Goal: Information Seeking & Learning: Learn about a topic

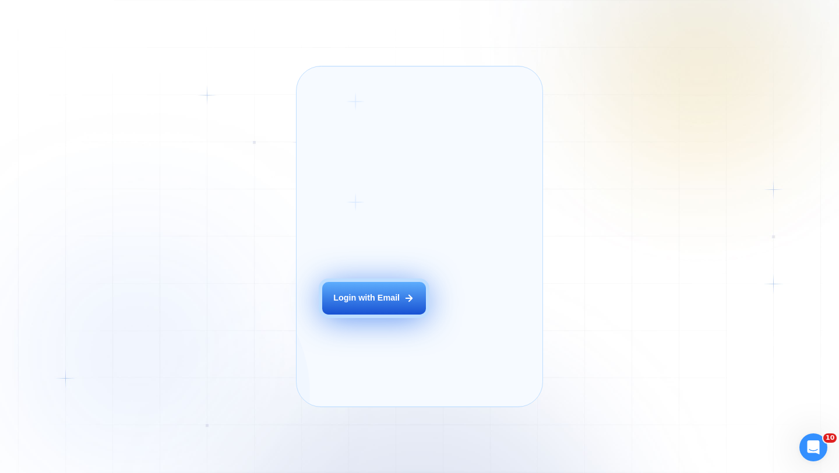
click at [357, 304] on div "Login with Email" at bounding box center [366, 299] width 66 height 12
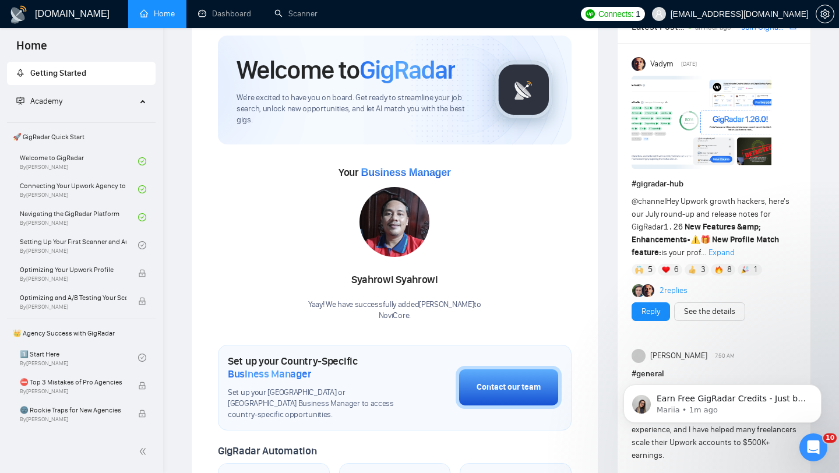
scroll to position [36, 0]
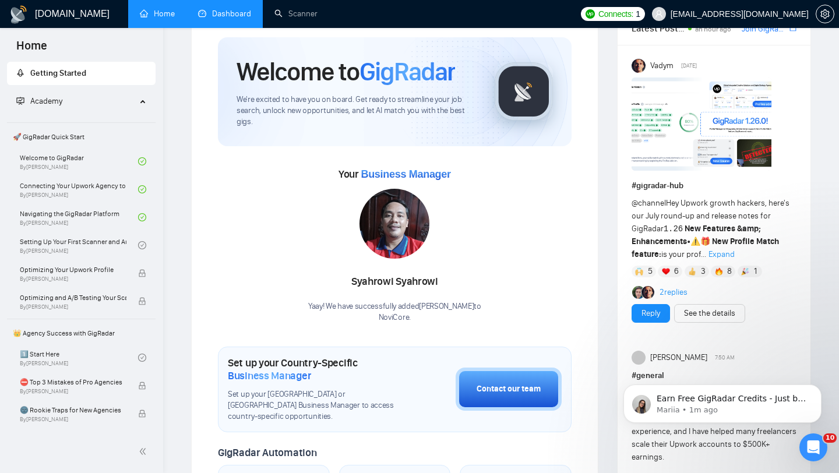
click at [203, 12] on link "Dashboard" at bounding box center [224, 14] width 53 height 10
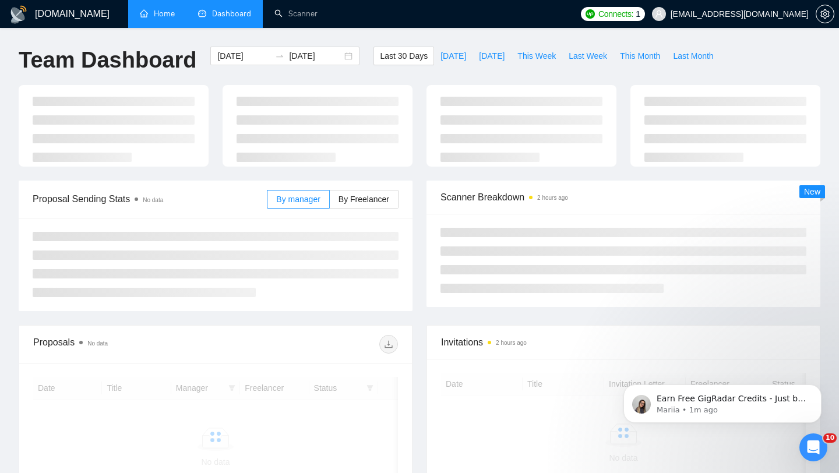
click at [167, 13] on link "Home" at bounding box center [157, 14] width 35 height 10
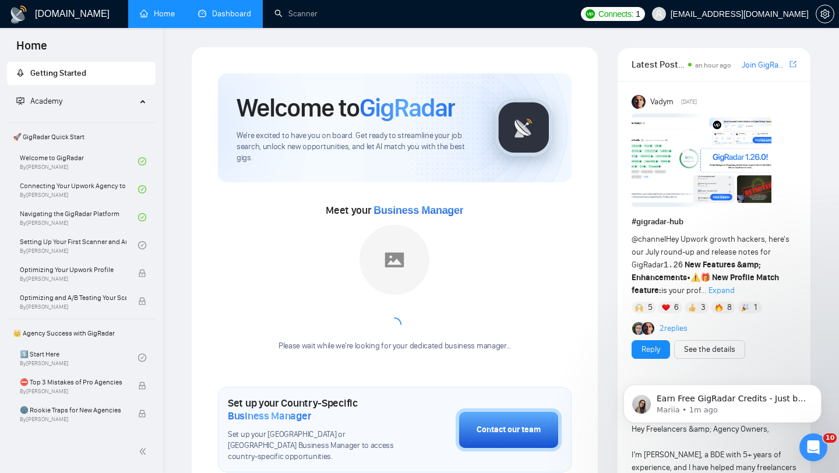
click at [202, 13] on link "Dashboard" at bounding box center [224, 14] width 53 height 10
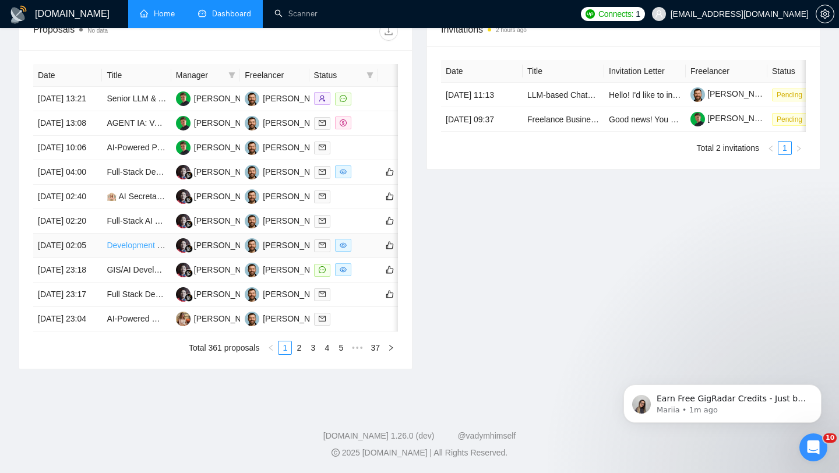
scroll to position [551, 0]
click at [83, 244] on td "19 Aug, 2025 02:05" at bounding box center [67, 246] width 69 height 24
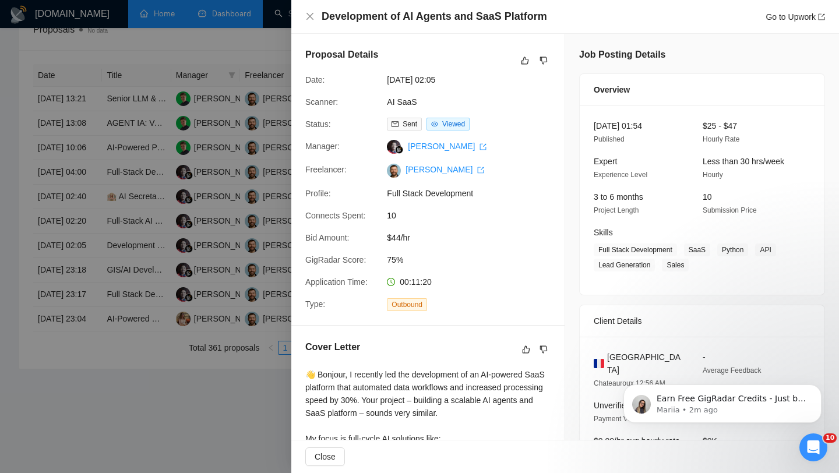
click at [337, 10] on h4 "Development of AI Agents and SaaS Platform" at bounding box center [435, 16] width 226 height 15
copy h4 "Development of AI Agents and SaaS Platform"
click at [315, 13] on div "Development of AI Agents and SaaS Platform Go to Upwork" at bounding box center [565, 16] width 520 height 15
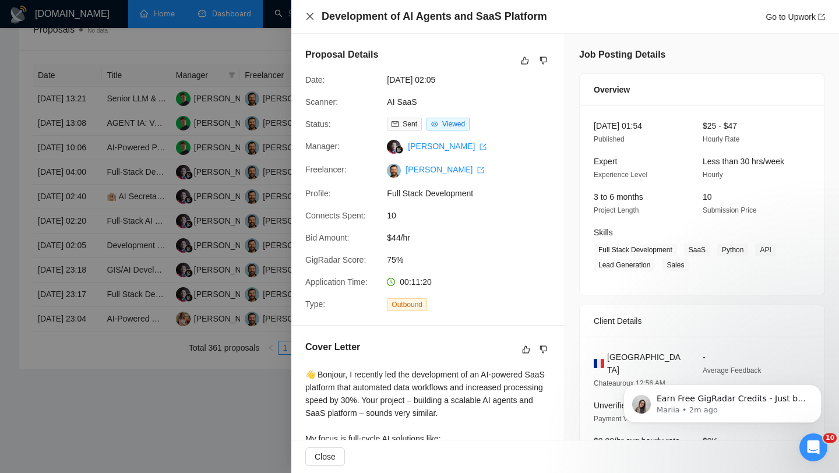
click at [312, 17] on icon "close" at bounding box center [309, 16] width 9 height 9
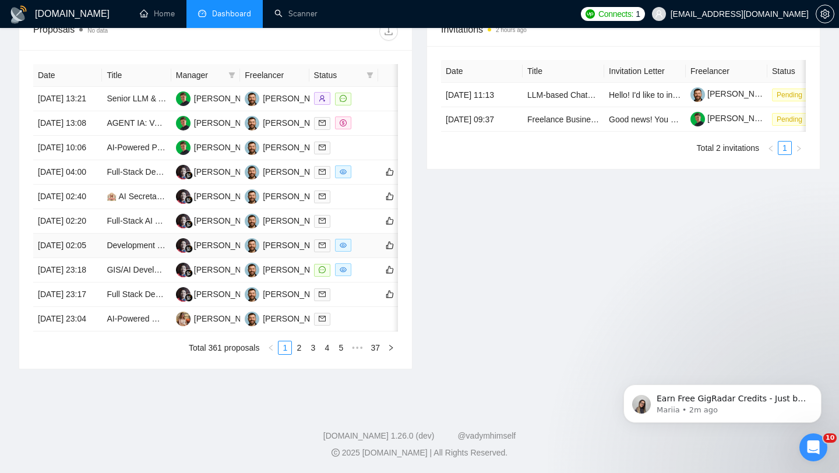
click at [97, 235] on td "19 Aug, 2025 02:05" at bounding box center [67, 246] width 69 height 24
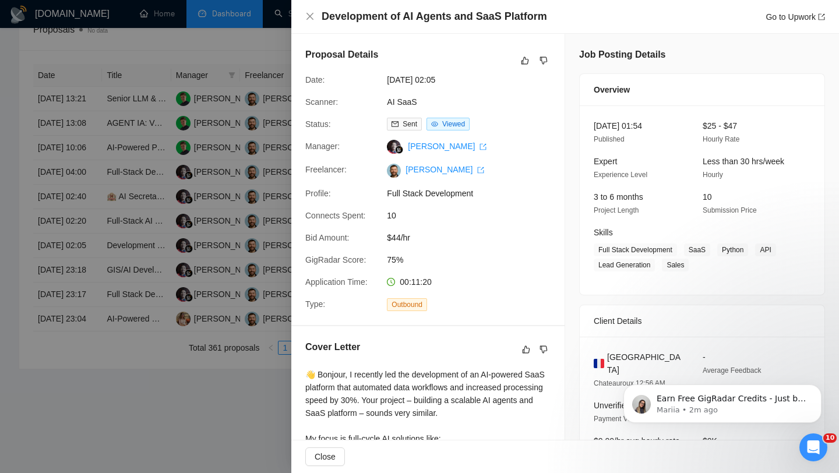
scroll to position [12, 0]
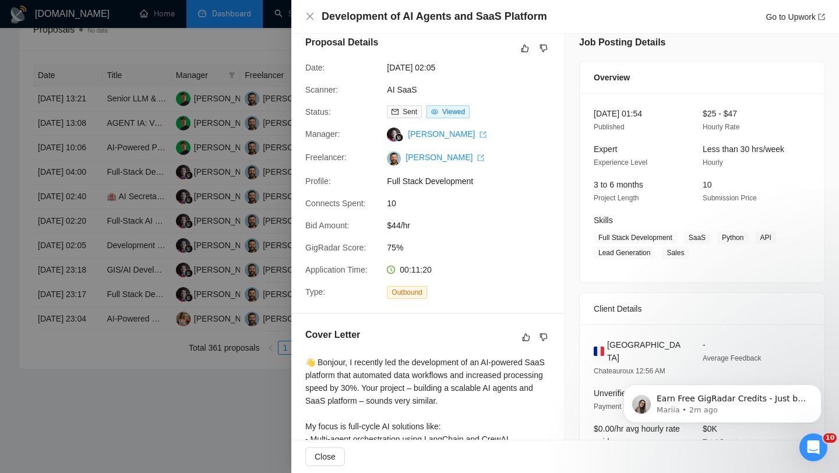
click at [413, 339] on span "France" at bounding box center [645, 352] width 77 height 26
copy span "France"
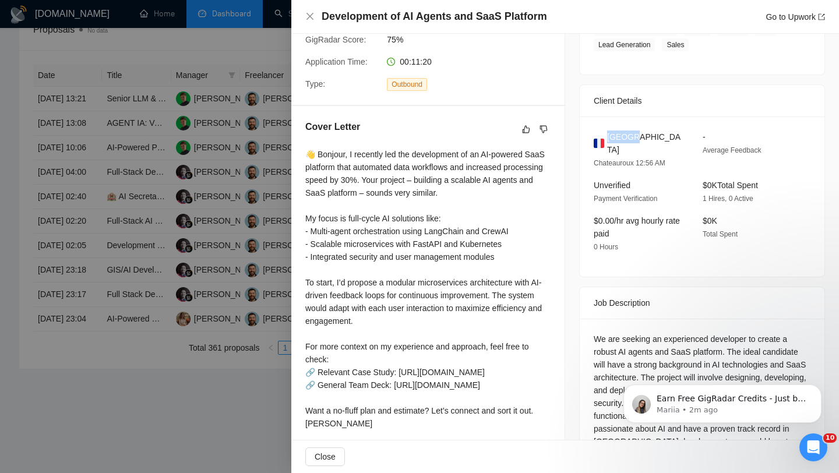
scroll to position [293, 0]
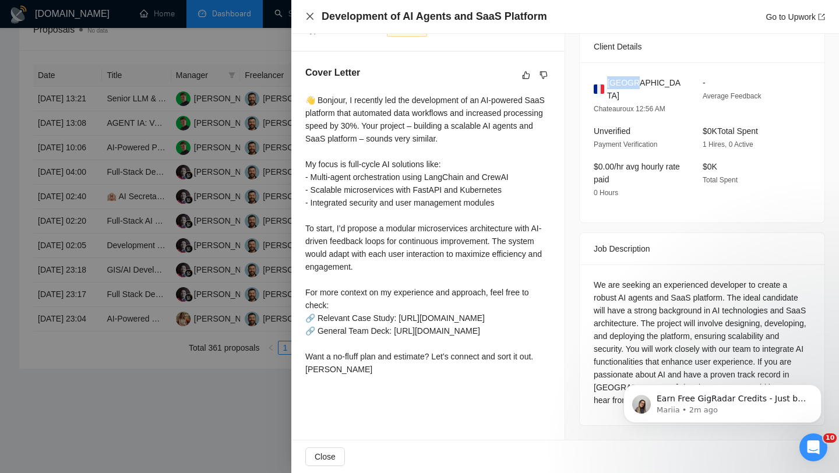
click at [309, 16] on icon "close" at bounding box center [310, 16] width 7 height 7
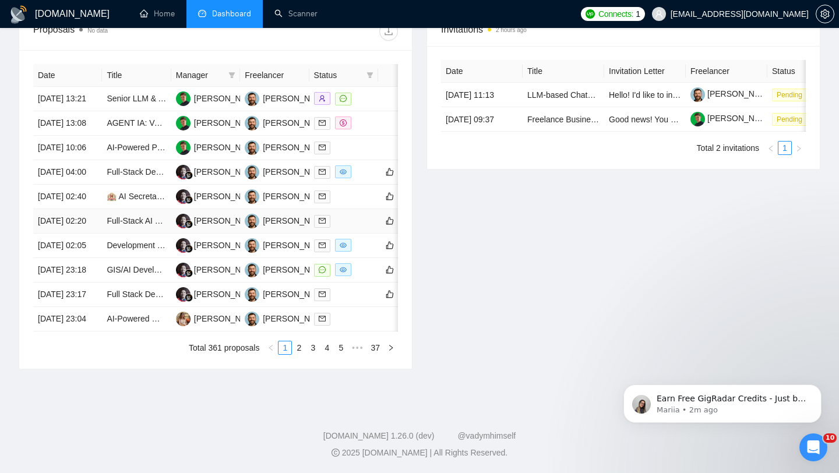
scroll to position [545, 0]
click at [94, 209] on td "19 Aug, 2025 02:20" at bounding box center [67, 221] width 69 height 24
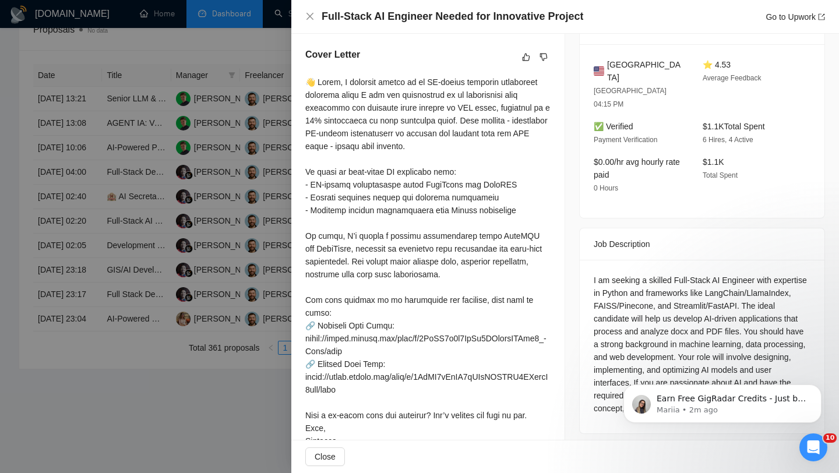
click at [413, 20] on h4 "Full-Stack AI Engineer Needed for Innovative Project" at bounding box center [453, 16] width 262 height 15
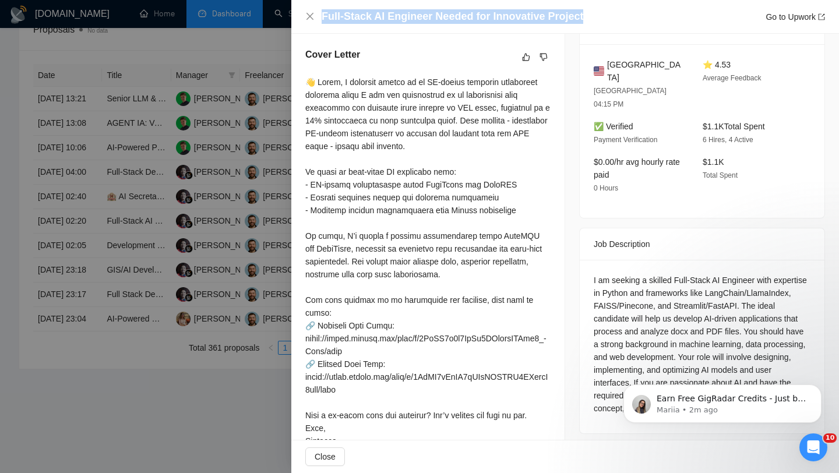
click at [413, 20] on h4 "Full-Stack AI Engineer Needed for Innovative Project" at bounding box center [453, 16] width 262 height 15
copy h4 "Full-Stack AI Engineer Needed for Innovative Project"
click at [308, 15] on icon "close" at bounding box center [309, 16] width 9 height 9
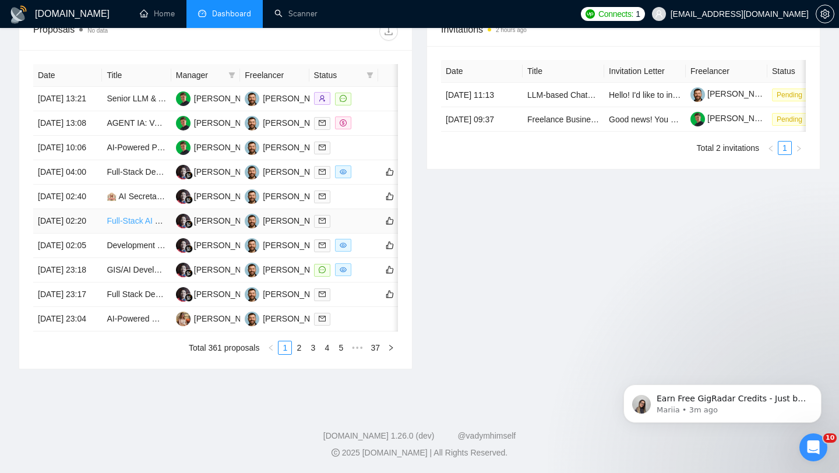
scroll to position [545, 0]
click at [87, 209] on td "19 Aug, 2025 02:20" at bounding box center [67, 221] width 69 height 24
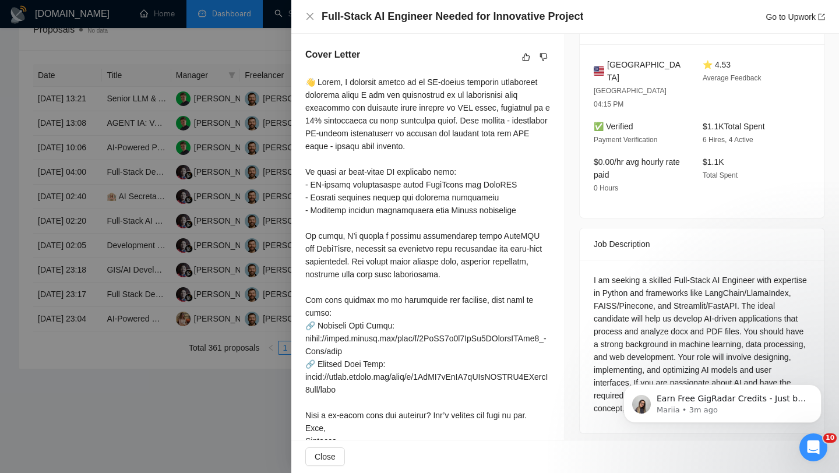
click at [413, 62] on span "United States" at bounding box center [645, 71] width 77 height 26
copy span "United States"
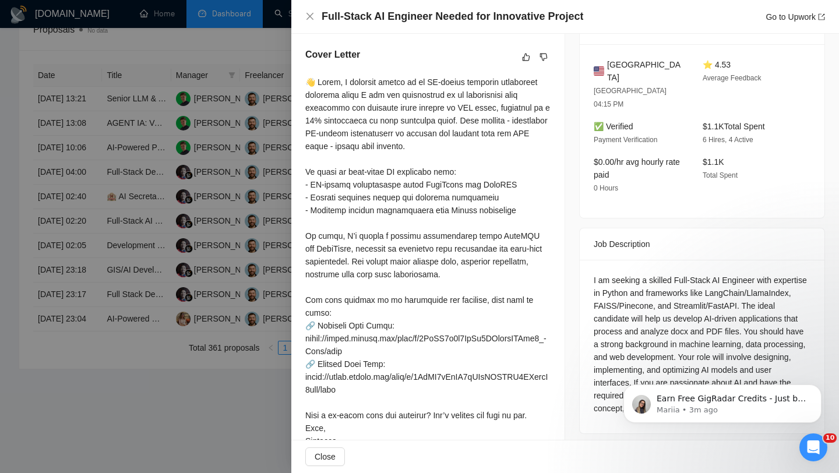
click at [413, 274] on div "I am seeking a skilled Full-Stack AI Engineer with expertise in Python and fram…" at bounding box center [702, 344] width 217 height 141
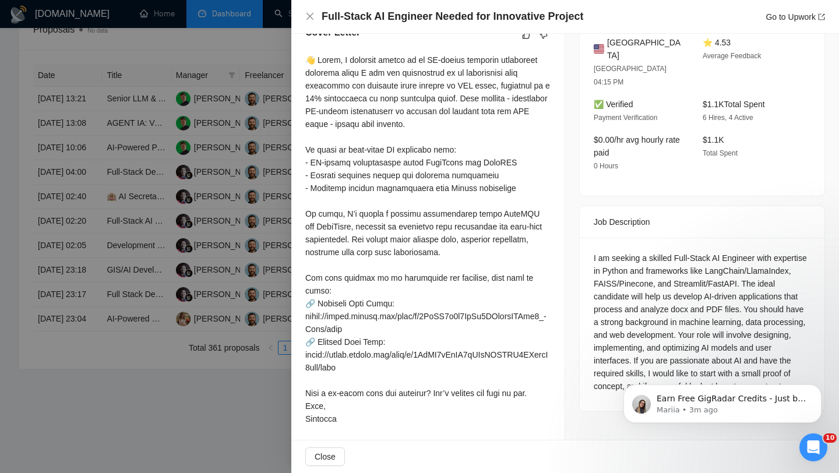
scroll to position [318, 0]
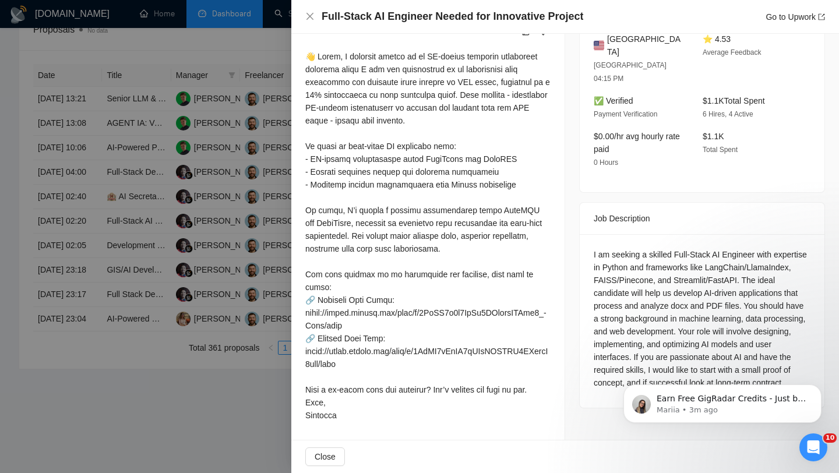
click at [413, 338] on div "I am seeking a skilled Full-Stack AI Engineer with expertise in Python and fram…" at bounding box center [702, 318] width 217 height 141
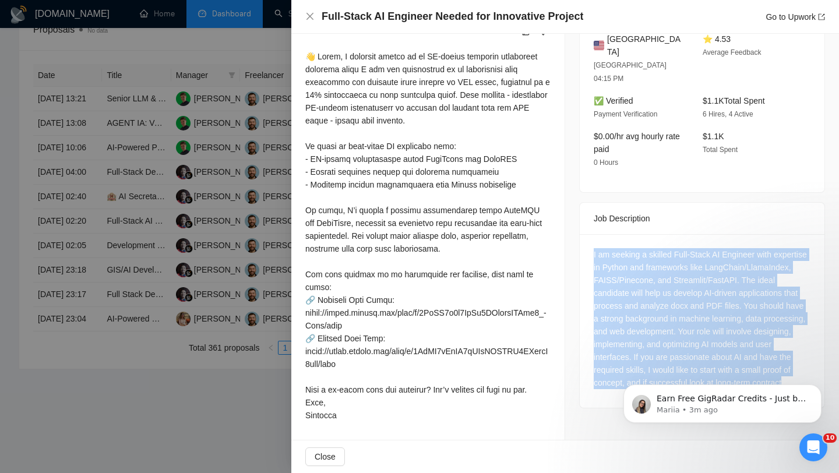
click at [413, 338] on div "I am seeking a skilled Full-Stack AI Engineer with expertise in Python and fram…" at bounding box center [702, 318] width 217 height 141
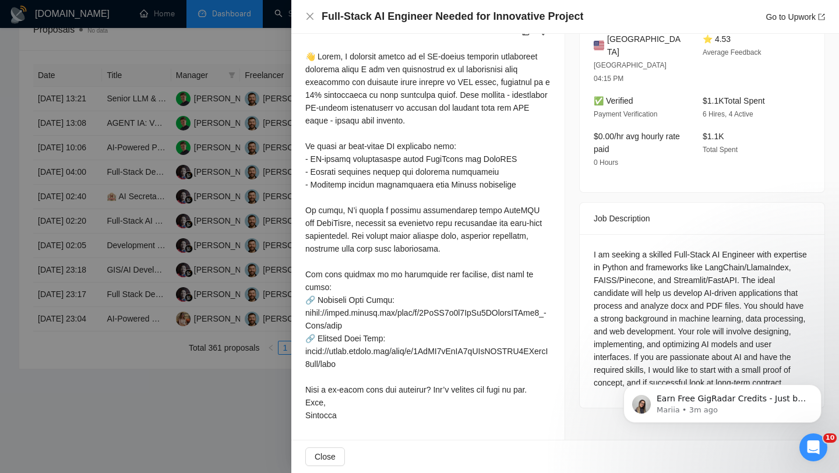
click at [413, 353] on div "I am seeking a skilled Full-Stack AI Engineer with expertise in Python and fram…" at bounding box center [702, 318] width 217 height 141
drag, startPoint x: 654, startPoint y: 352, endPoint x: 698, endPoint y: 343, distance: 44.6
click at [413, 343] on div "I am seeking a skilled Full-Stack AI Engineer with expertise in Python and fram…" at bounding box center [702, 318] width 217 height 141
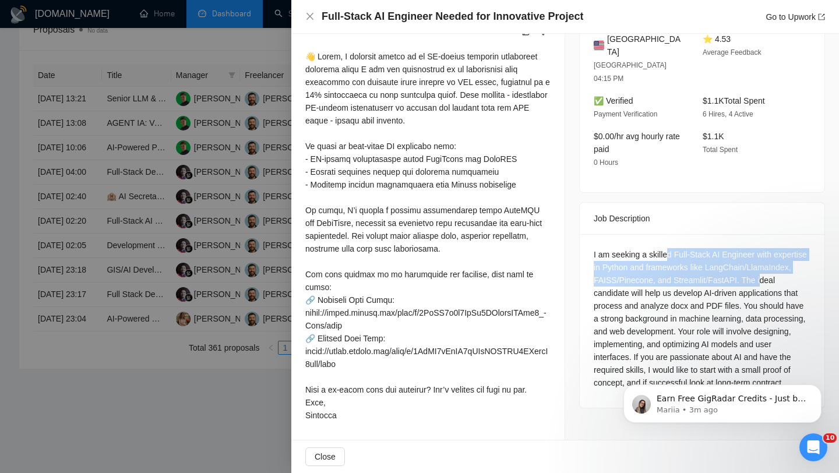
drag, startPoint x: 668, startPoint y: 228, endPoint x: 680, endPoint y: 269, distance: 43.0
click at [413, 269] on div "I am seeking a skilled Full-Stack AI Engineer with expertise in Python and fram…" at bounding box center [702, 318] width 217 height 141
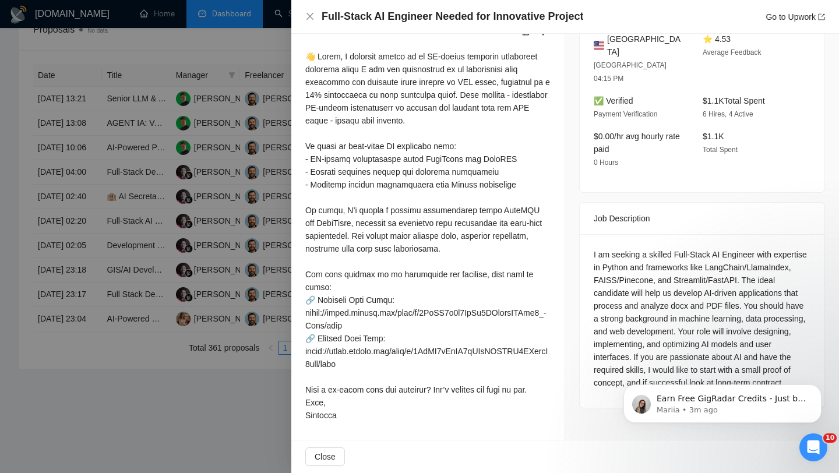
click at [413, 286] on div "I am seeking a skilled Full-Stack AI Engineer with expertise in Python and fram…" at bounding box center [702, 318] width 217 height 141
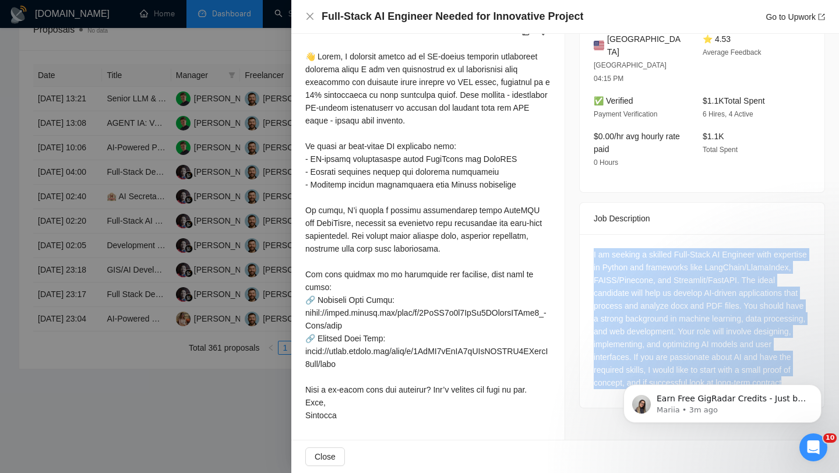
click at [413, 286] on div "I am seeking a skilled Full-Stack AI Engineer with expertise in Python and fram…" at bounding box center [702, 318] width 217 height 141
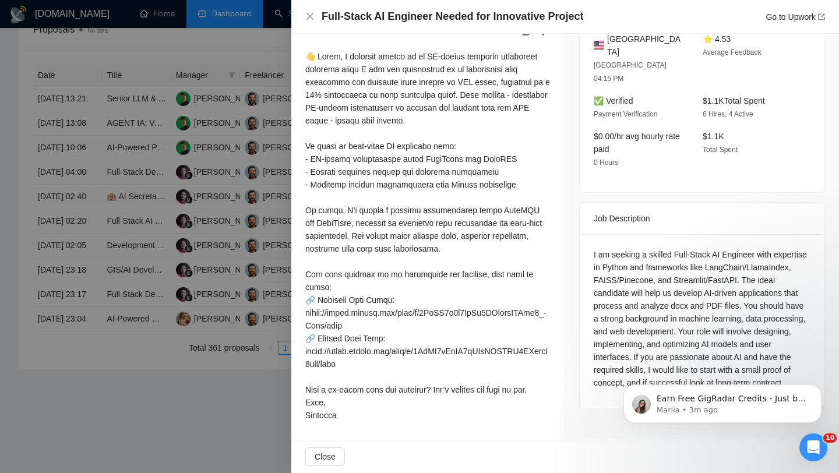
click at [413, 289] on div "I am seeking a skilled Full-Stack AI Engineer with expertise in Python and fram…" at bounding box center [702, 318] width 217 height 141
drag, startPoint x: 667, startPoint y: 288, endPoint x: 668, endPoint y: 316, distance: 28.0
click at [413, 317] on div "I am seeking a skilled Full-Stack AI Engineer with expertise in Python and fram…" at bounding box center [702, 318] width 217 height 141
click at [413, 316] on div "I am seeking a skilled Full-Stack AI Engineer with expertise in Python and fram…" at bounding box center [702, 318] width 217 height 141
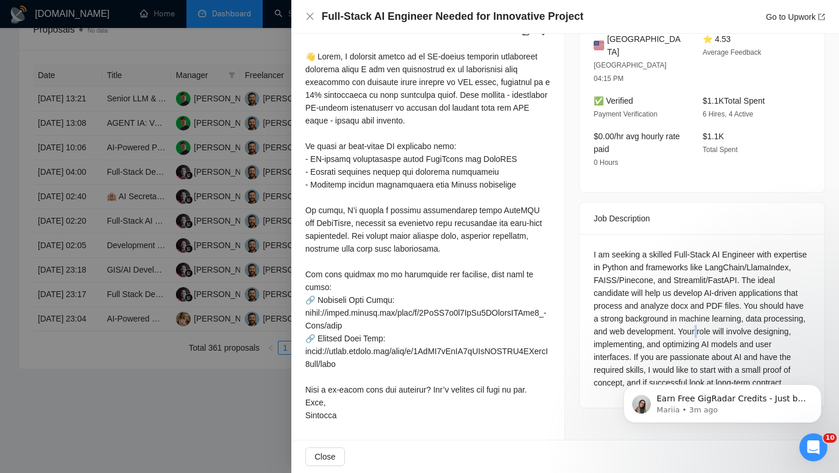
click at [413, 316] on div "I am seeking a skilled Full-Stack AI Engineer with expertise in Python and fram…" at bounding box center [702, 318] width 217 height 141
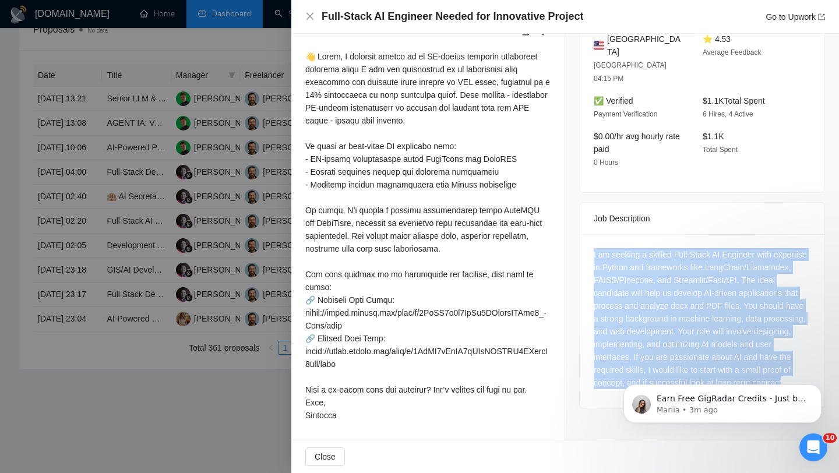
click at [413, 316] on div "I am seeking a skilled Full-Stack AI Engineer with expertise in Python and fram…" at bounding box center [702, 318] width 217 height 141
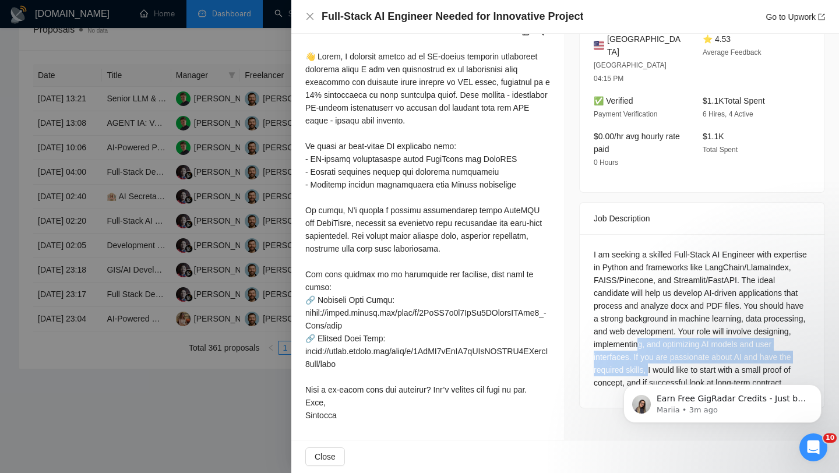
drag, startPoint x: 642, startPoint y: 326, endPoint x: 649, endPoint y: 352, distance: 26.7
click at [413, 352] on div "I am seeking a skilled Full-Stack AI Engineer with expertise in Python and fram…" at bounding box center [702, 318] width 217 height 141
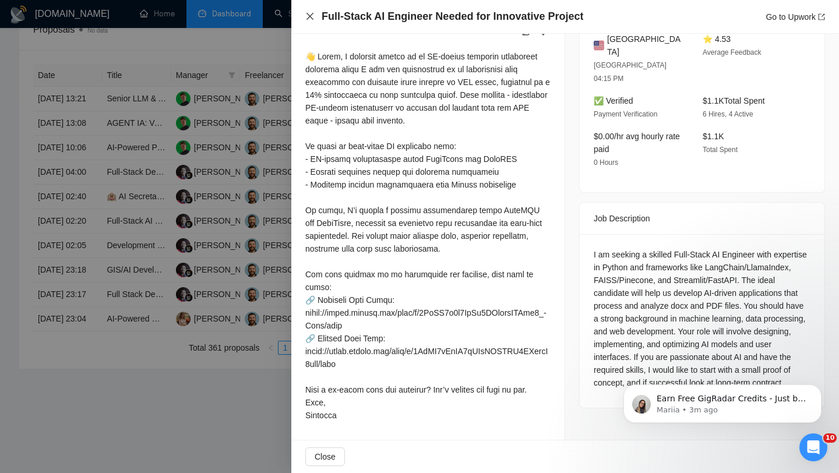
click at [307, 16] on icon "close" at bounding box center [309, 16] width 9 height 9
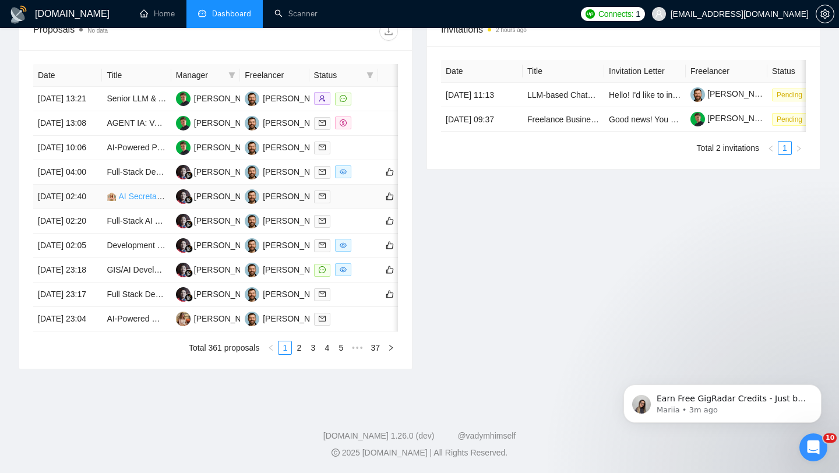
click at [124, 192] on link "🏨 AI Secretary for Hotel Management (Full-Stack + AI Voice Chatbot)" at bounding box center [233, 196] width 253 height 9
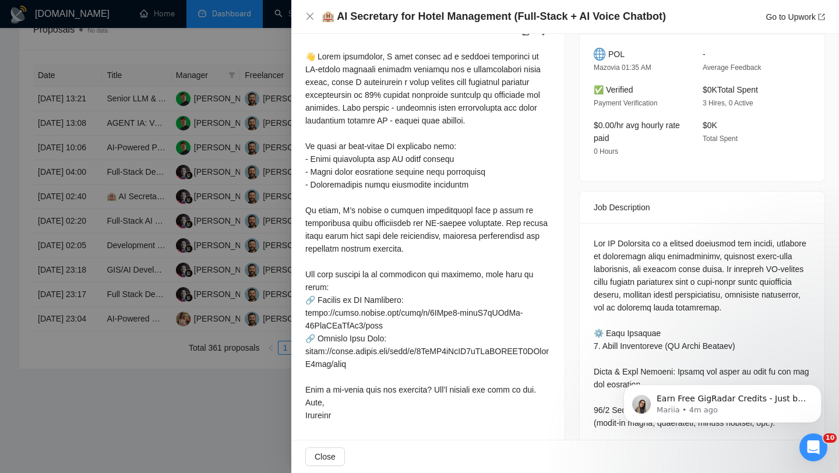
click at [97, 178] on div at bounding box center [419, 236] width 839 height 473
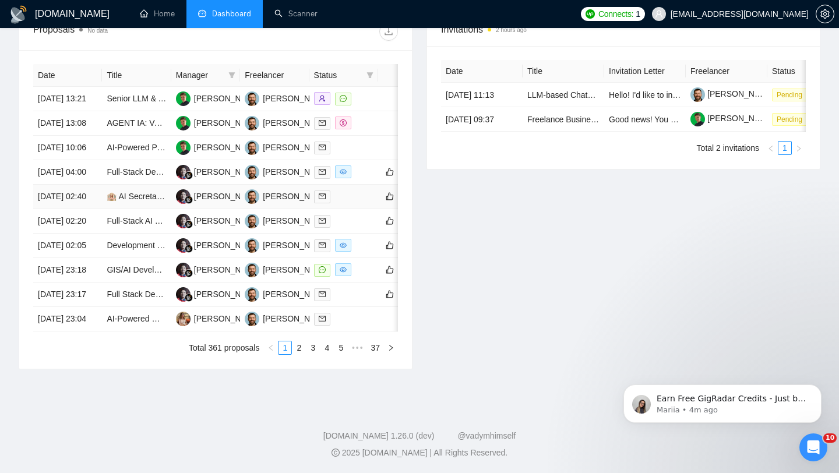
click at [98, 185] on td "19 Aug, 2025 02:40" at bounding box center [67, 197] width 69 height 24
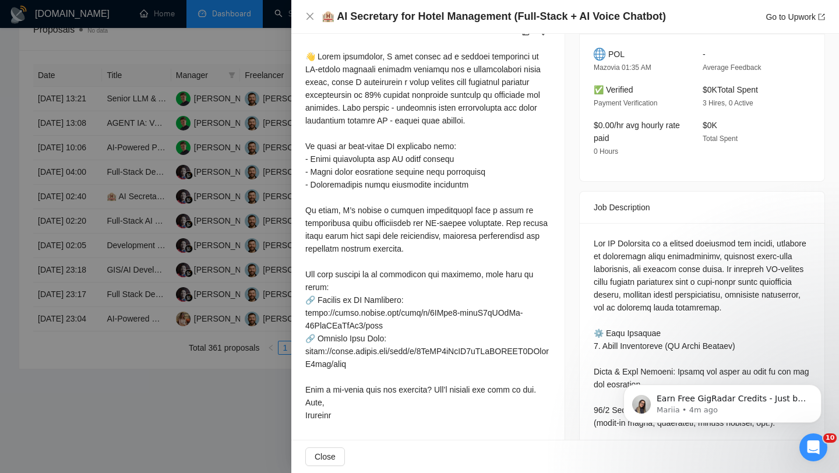
click at [413, 9] on div "🏨 AI Secretary for Hotel Management (Full-Stack + AI Voice Chatbot) Go to Upwork" at bounding box center [565, 17] width 548 height 34
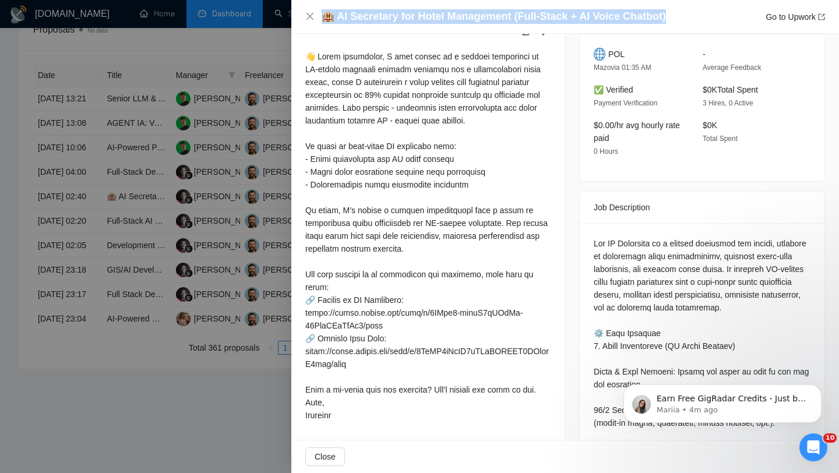
click at [413, 9] on div "🏨 AI Secretary for Hotel Management (Full-Stack + AI Voice Chatbot) Go to Upwork" at bounding box center [565, 17] width 548 height 34
copy h4 "🏨 AI Secretary for Hotel Management (Full-Stack + AI Voice Chatbot)"
click at [305, 16] on icon "close" at bounding box center [309, 16] width 9 height 9
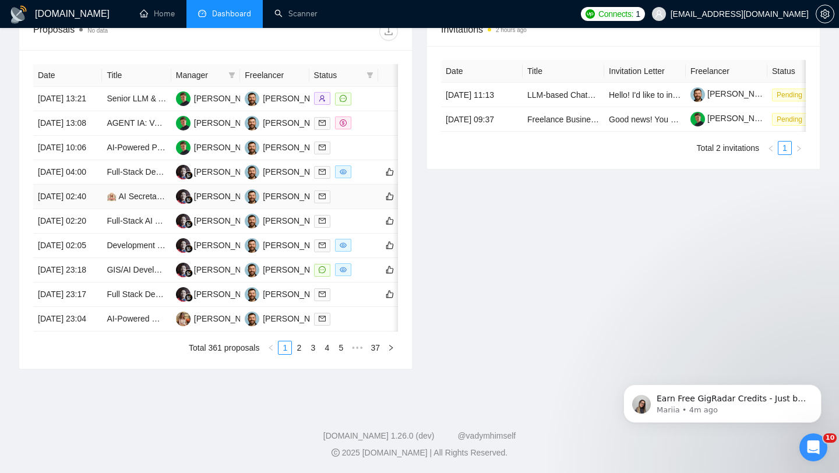
click at [97, 185] on td "19 Aug, 2025 02:40" at bounding box center [67, 197] width 69 height 24
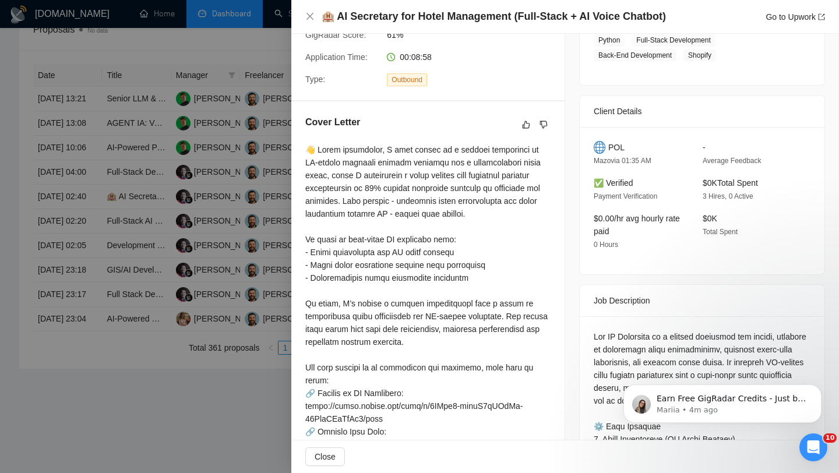
scroll to position [118, 0]
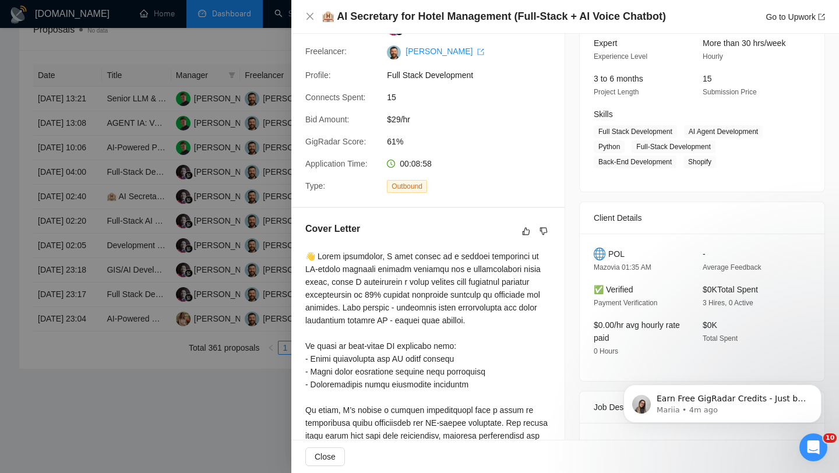
click at [304, 13] on div "🏨 AI Secretary for Hotel Management (Full-Stack + AI Voice Chatbot) Go to Upwork" at bounding box center [565, 17] width 548 height 34
click at [312, 16] on icon "close" at bounding box center [309, 16] width 9 height 9
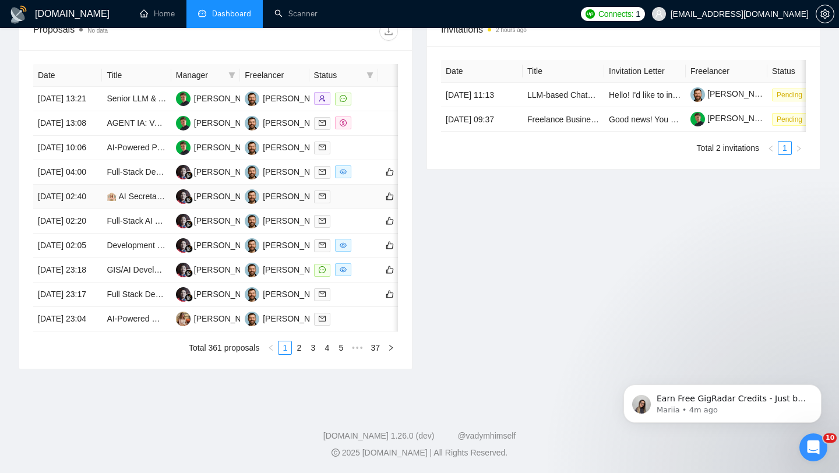
click at [84, 185] on td "19 Aug, 2025 02:40" at bounding box center [67, 197] width 69 height 24
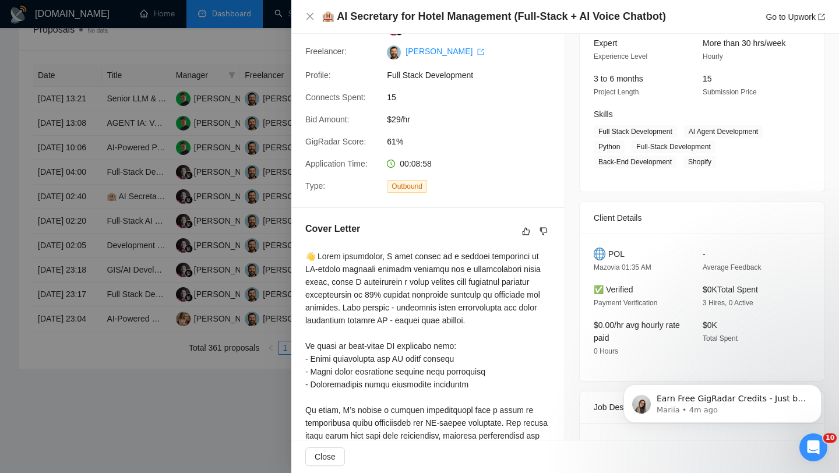
click at [413, 253] on div "POL" at bounding box center [639, 254] width 90 height 13
copy span "POL"
click at [309, 20] on icon "close" at bounding box center [309, 16] width 9 height 9
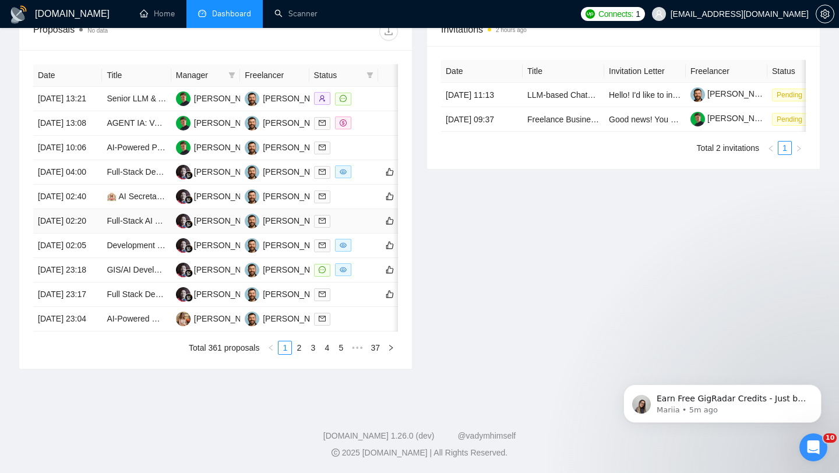
scroll to position [515, 0]
click at [96, 166] on td "19 Aug, 2025 04:00" at bounding box center [67, 172] width 69 height 24
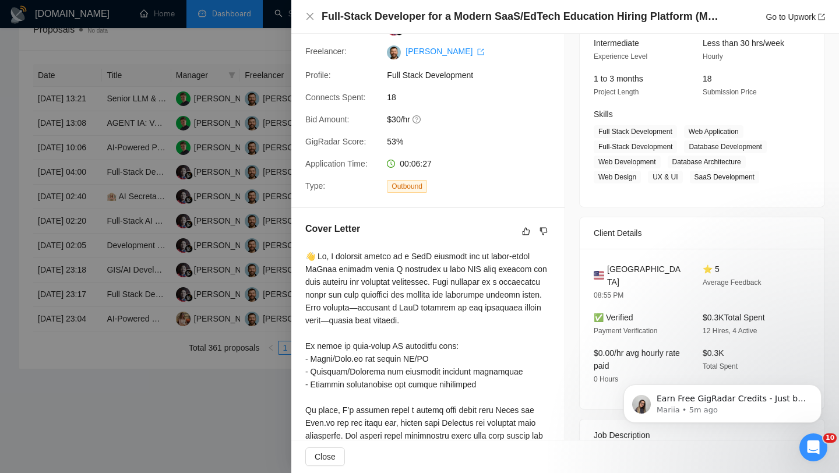
click at [413, 20] on h4 "Full-Stack Developer for a Modern SaaS/EdTech Education Hiring Platform (MVP Co…" at bounding box center [523, 16] width 402 height 15
click at [413, 16] on h4 "Full-Stack Developer for a Modern SaaS/EdTech Education Hiring Platform (MVP Co…" at bounding box center [523, 16] width 402 height 15
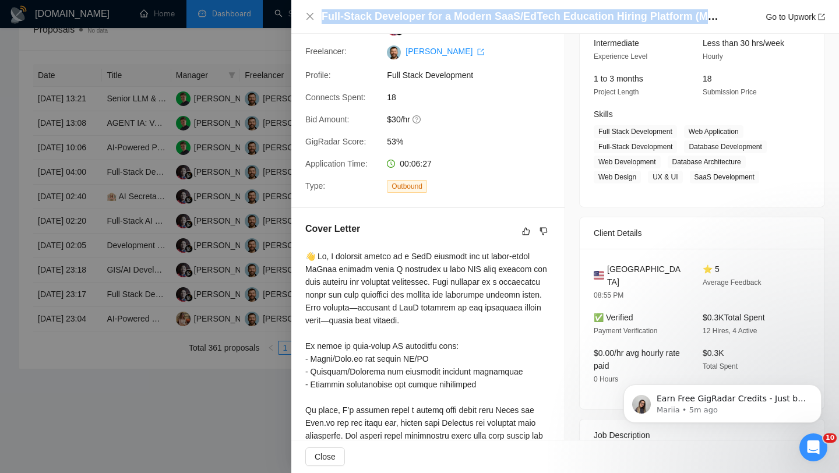
click at [413, 16] on h4 "Full-Stack Developer for a Modern SaaS/EdTech Education Hiring Platform (MVP Co…" at bounding box center [523, 16] width 402 height 15
copy h4 "Full-Stack Developer for a Modern SaaS/EdTech Education Hiring Platform (MVP Co…"
click at [309, 14] on icon "close" at bounding box center [309, 16] width 9 height 9
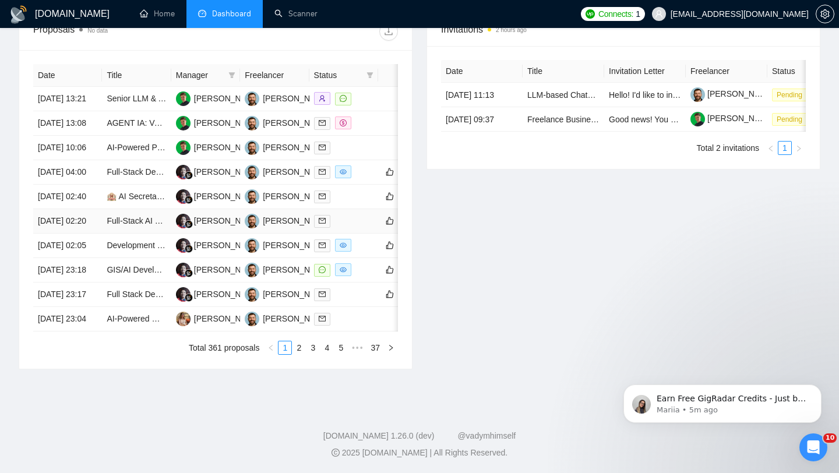
click at [73, 234] on td "19 Aug, 2025 02:20" at bounding box center [67, 221] width 69 height 24
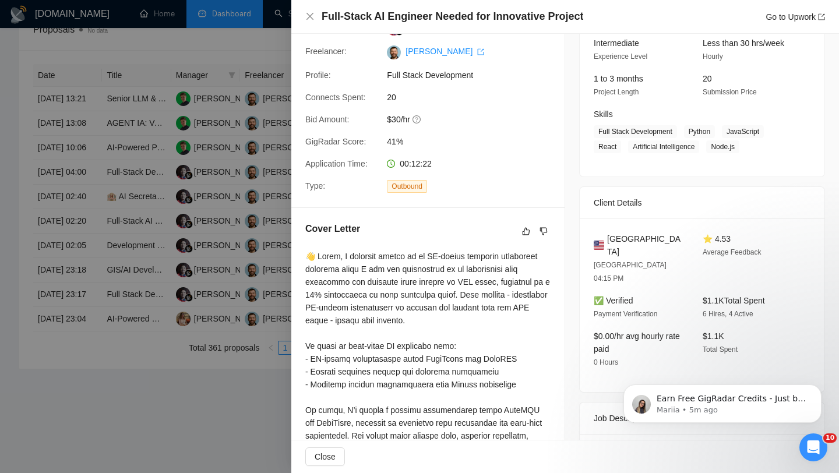
scroll to position [124, 0]
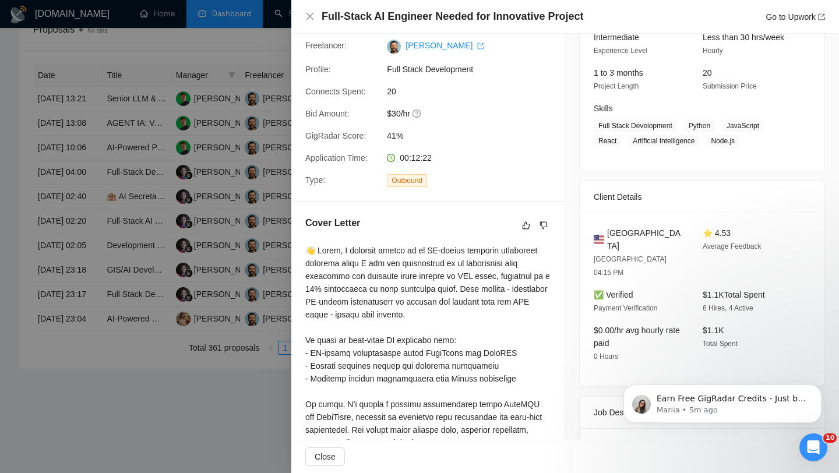
click at [413, 221] on div "United States Glendale 04:15 PM ⭐ 4.53 Average Feedback ✅ Verified Payment Veri…" at bounding box center [702, 300] width 245 height 174
click at [413, 228] on span "United States" at bounding box center [645, 240] width 77 height 26
copy span "United States"
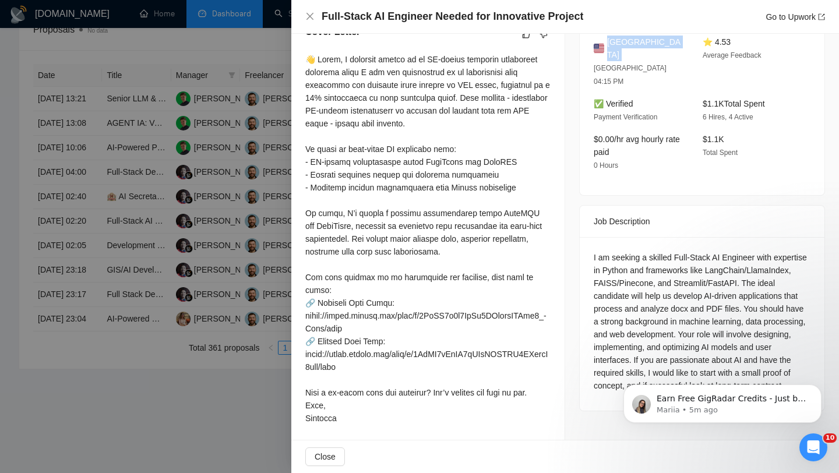
scroll to position [318, 0]
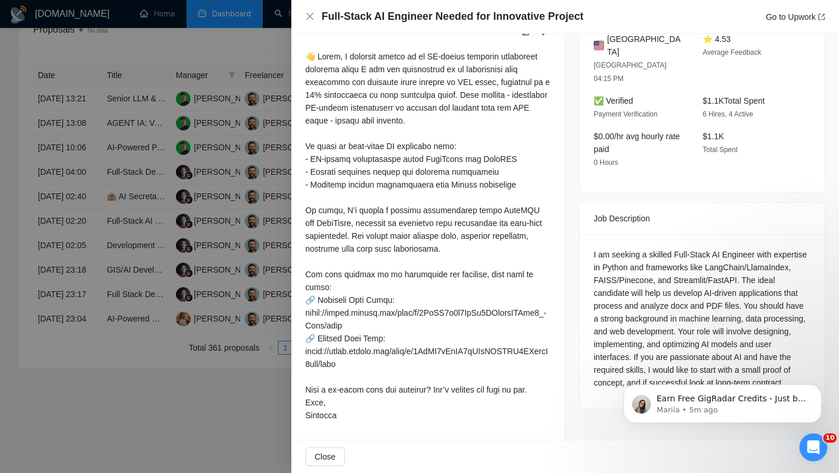
click at [413, 274] on div "I am seeking a skilled Full-Stack AI Engineer with expertise in Python and fram…" at bounding box center [702, 318] width 217 height 141
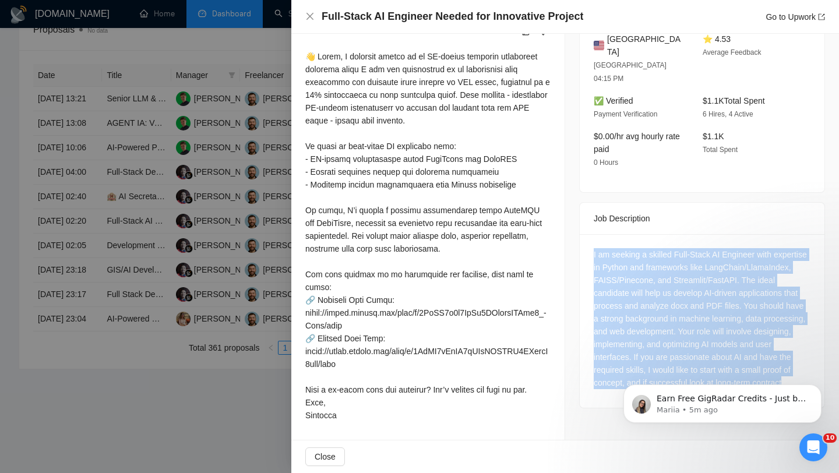
click at [413, 274] on div "I am seeking a skilled Full-Stack AI Engineer with expertise in Python and fram…" at bounding box center [702, 318] width 217 height 141
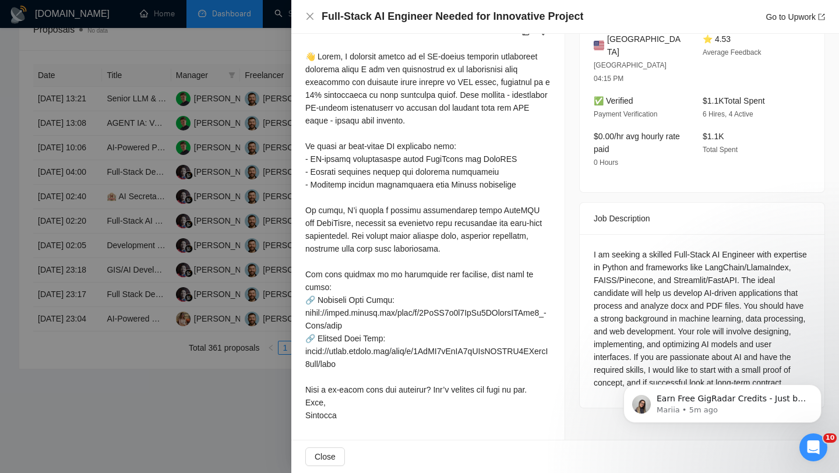
click at [413, 251] on div "I am seeking a skilled Full-Stack AI Engineer with expertise in Python and fram…" at bounding box center [702, 318] width 217 height 141
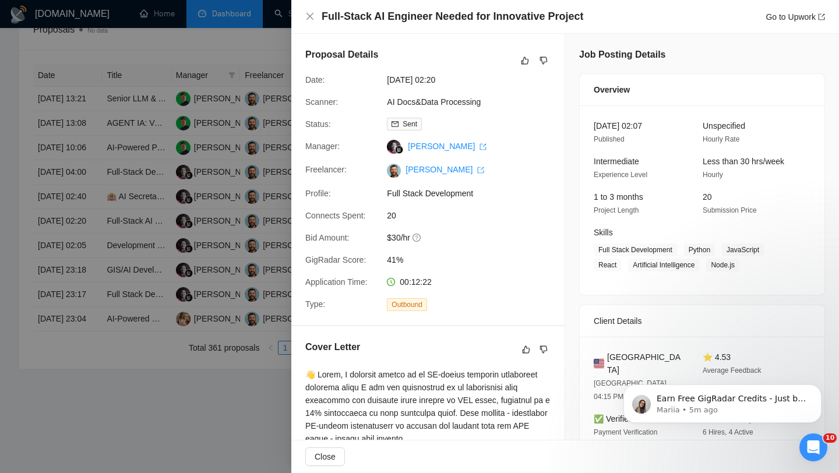
scroll to position [503, 0]
click at [311, 19] on icon "close" at bounding box center [309, 16] width 9 height 9
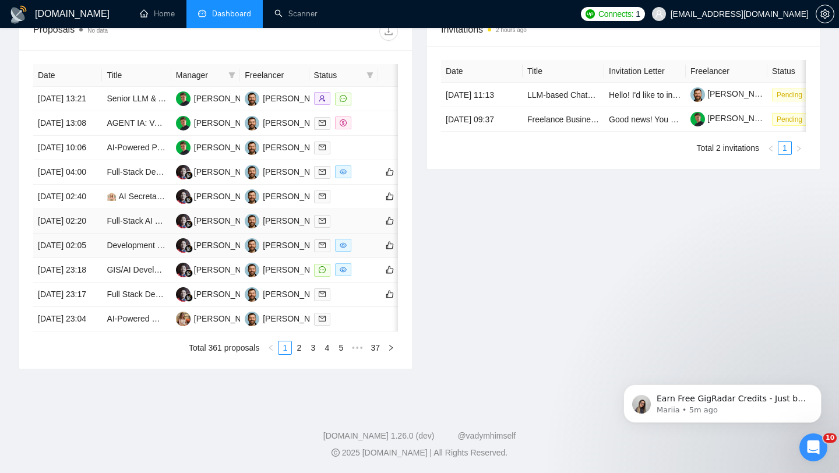
click at [90, 234] on td "19 Aug, 2025 02:20" at bounding box center [67, 221] width 69 height 24
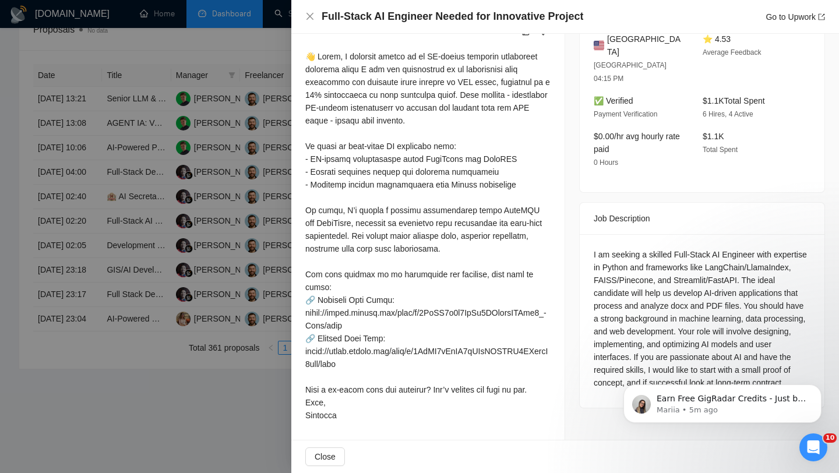
scroll to position [554, 0]
click at [314, 21] on div "Full-Stack AI Engineer Needed for Innovative Project Go to Upwork" at bounding box center [565, 16] width 520 height 15
click at [302, 20] on div "Full-Stack AI Engineer Needed for Innovative Project Go to Upwork" at bounding box center [565, 17] width 548 height 34
click at [308, 19] on icon "close" at bounding box center [309, 16] width 9 height 9
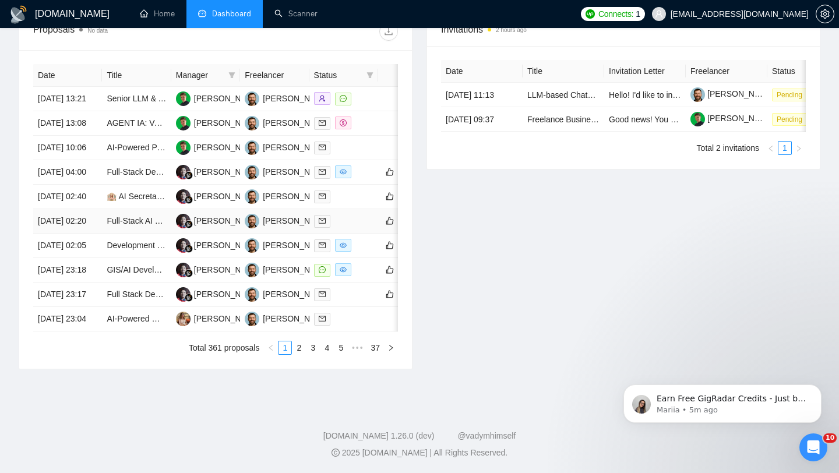
scroll to position [537, 0]
click at [92, 160] on td "19 Aug, 2025 04:00" at bounding box center [67, 172] width 69 height 24
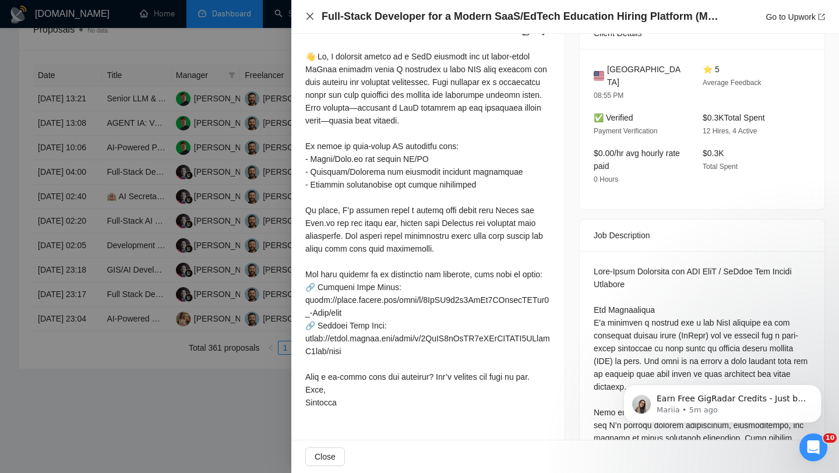
click at [307, 14] on icon "close" at bounding box center [310, 16] width 7 height 7
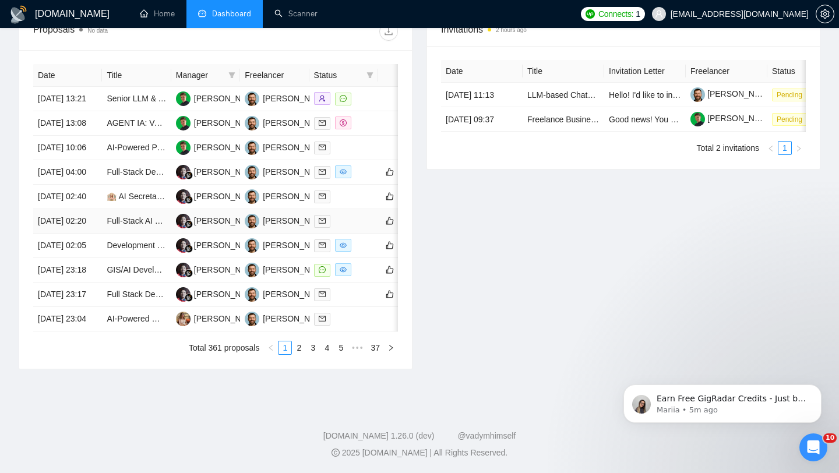
scroll to position [505, 0]
